Goal: Task Accomplishment & Management: Manage account settings

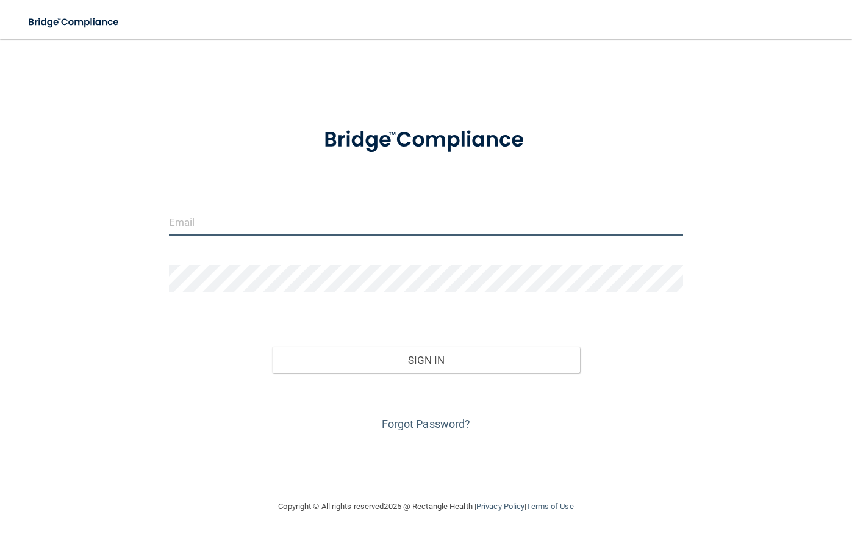
type input "[EMAIL_ADDRESS][DOMAIN_NAME]"
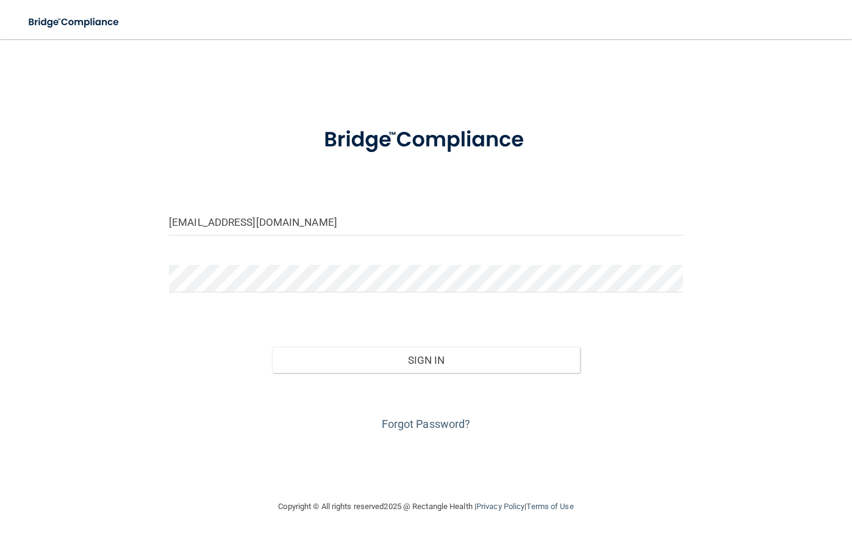
drag, startPoint x: 393, startPoint y: 373, endPoint x: 407, endPoint y: 354, distance: 23.5
click at [394, 372] on div "Invalid email/password. You don't have permission to access that page. Sign In …" at bounding box center [426, 378] width 533 height 112
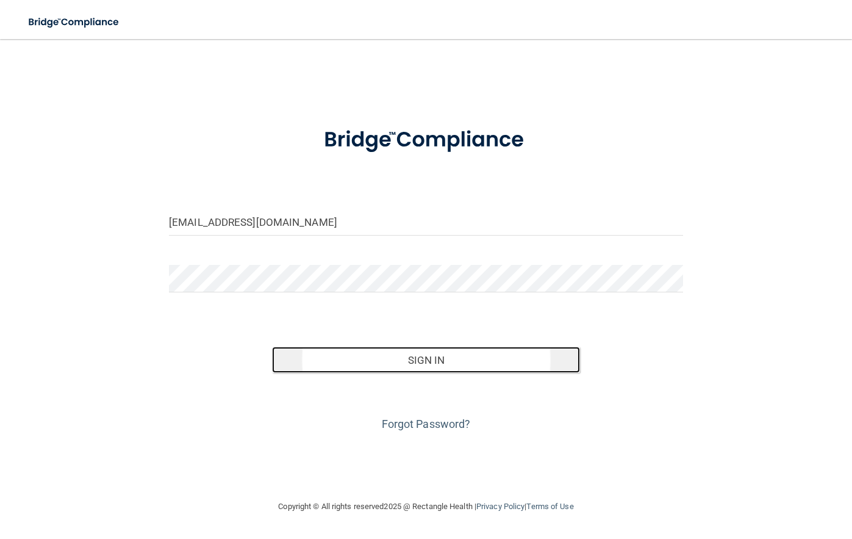
click at [407, 354] on button "Sign In" at bounding box center [426, 359] width 309 height 27
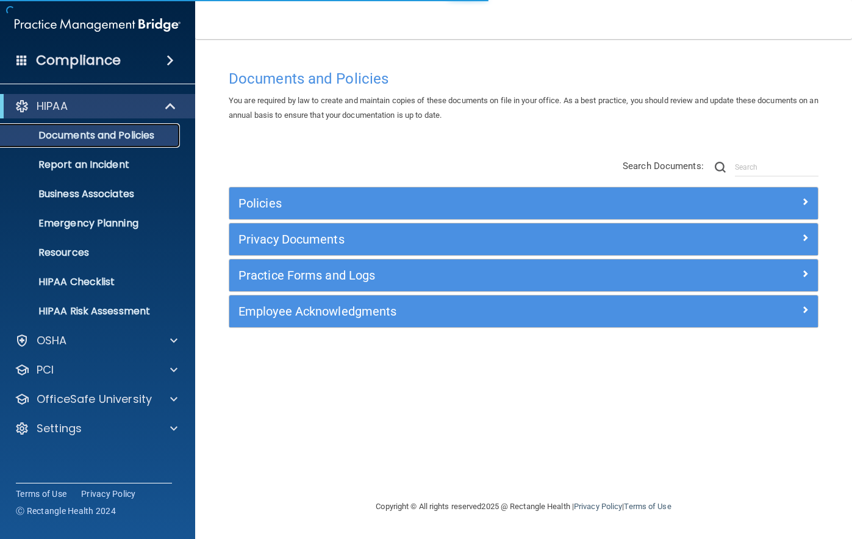
click at [103, 135] on p "Documents and Policies" at bounding box center [91, 135] width 167 height 12
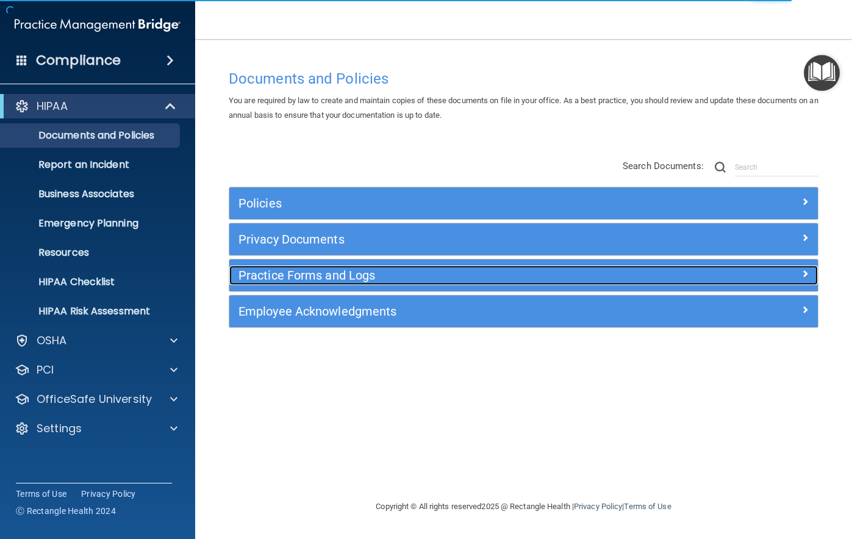
click at [334, 278] on h5 "Practice Forms and Logs" at bounding box center [450, 274] width 423 height 13
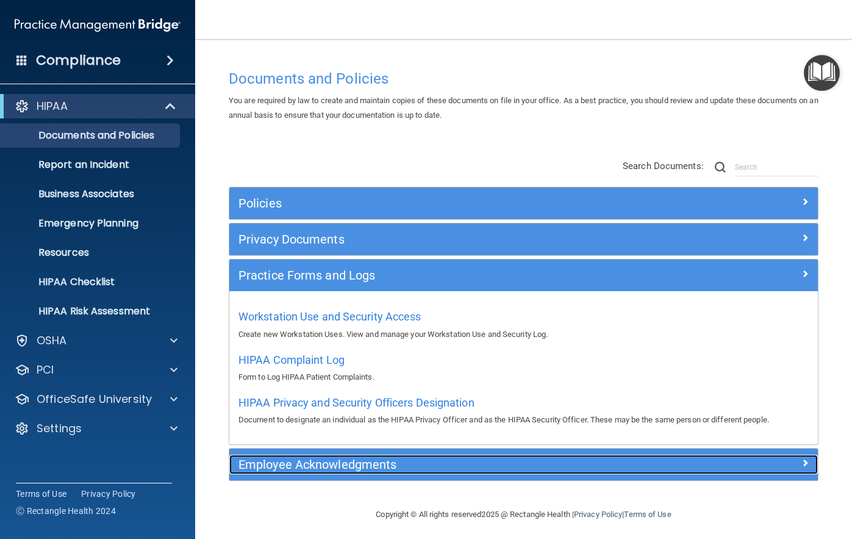
click at [326, 470] on h5 "Employee Acknowledgments" at bounding box center [450, 464] width 423 height 13
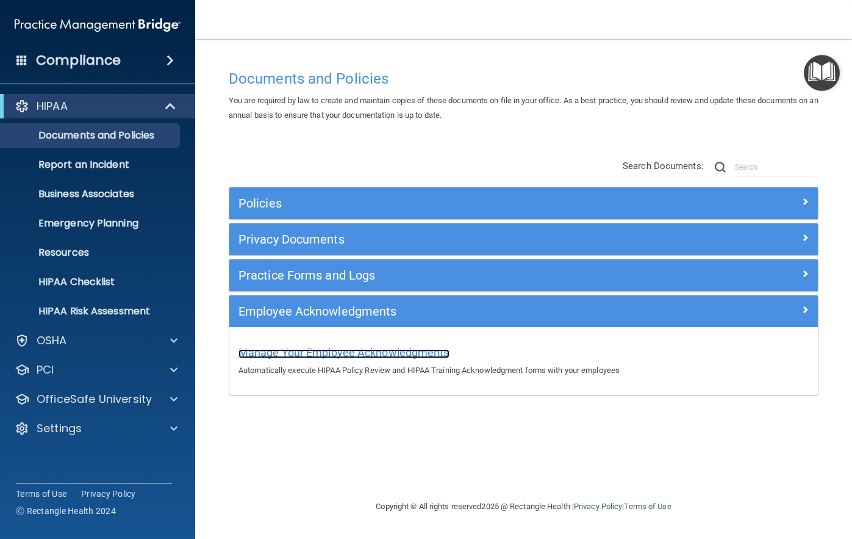
click at [342, 353] on span "Manage Your Employee Acknowledgments" at bounding box center [344, 352] width 211 height 13
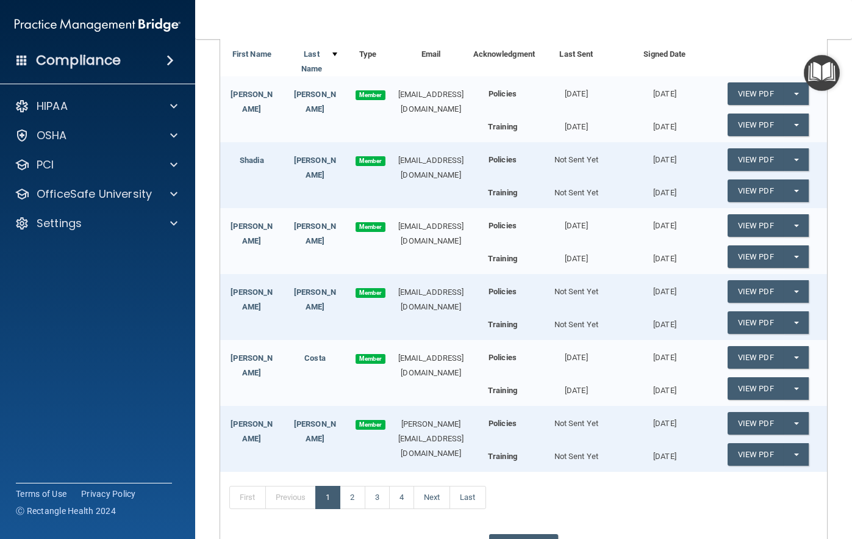
scroll to position [244, 0]
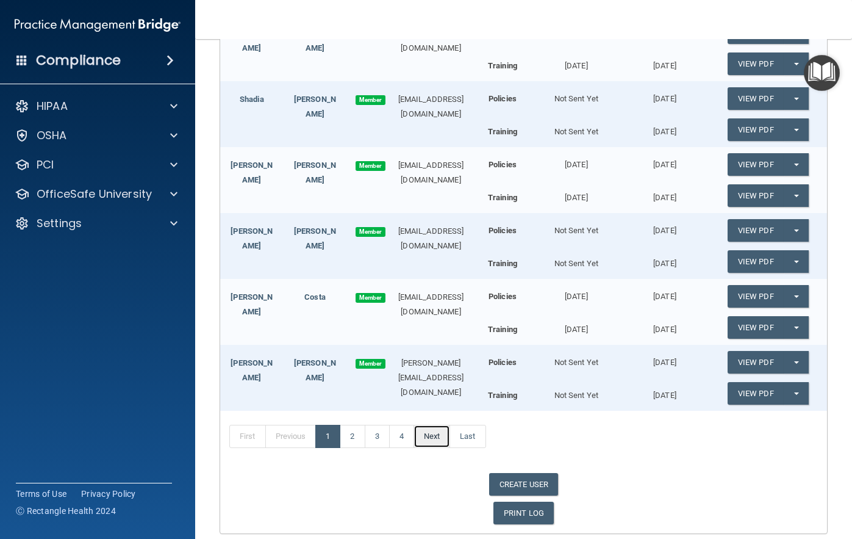
click at [437, 440] on link "Next" at bounding box center [432, 436] width 37 height 23
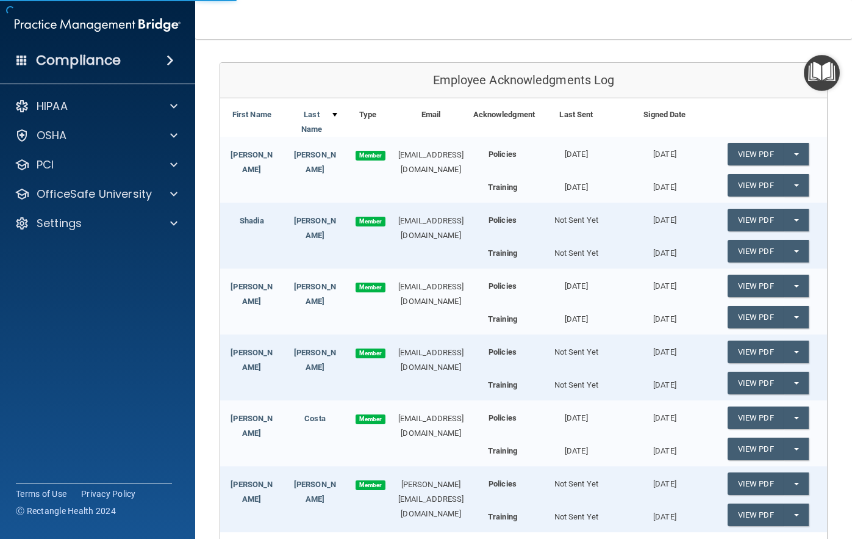
scroll to position [122, 0]
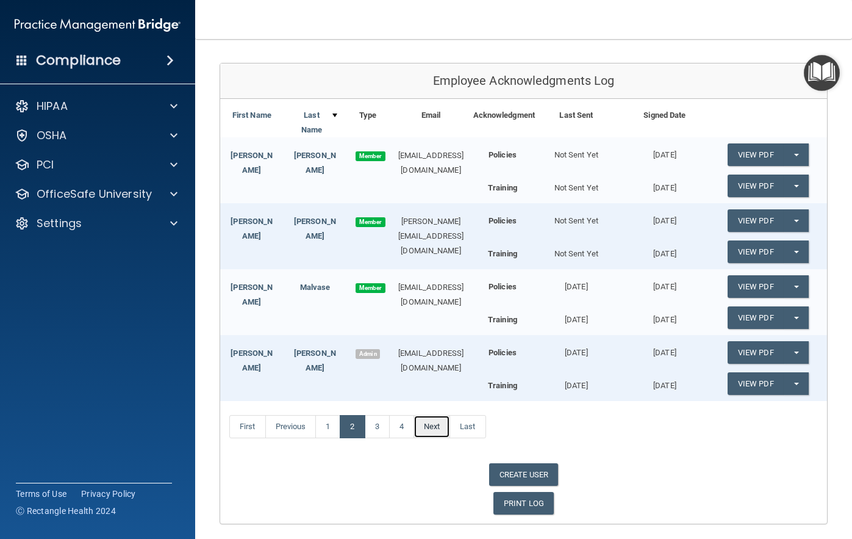
click at [441, 428] on link "Next" at bounding box center [432, 426] width 37 height 23
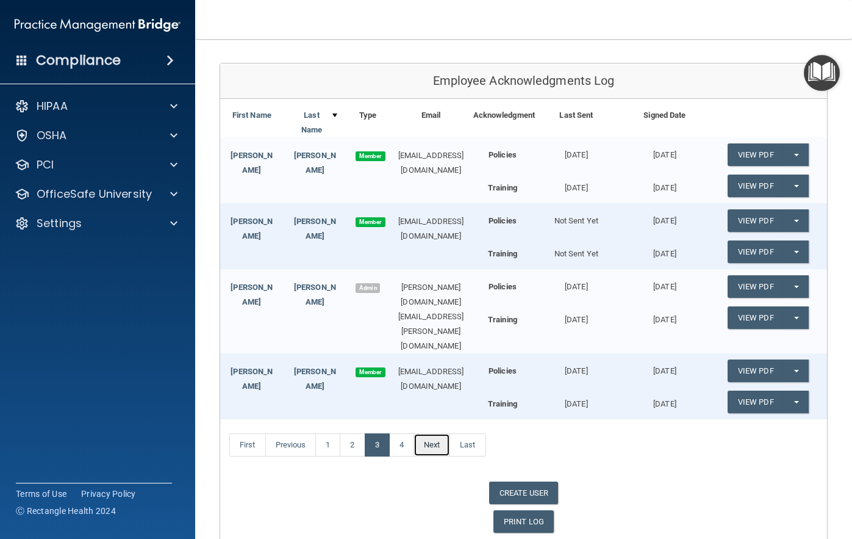
click at [441, 433] on link "Next" at bounding box center [432, 444] width 37 height 23
